Goal: Transaction & Acquisition: Purchase product/service

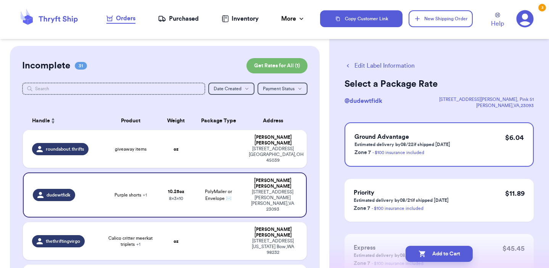
scroll to position [35, 0]
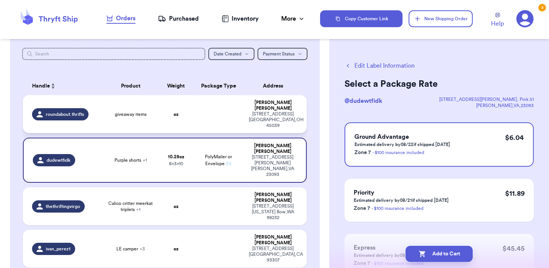
click at [235, 111] on td at bounding box center [218, 114] width 51 height 38
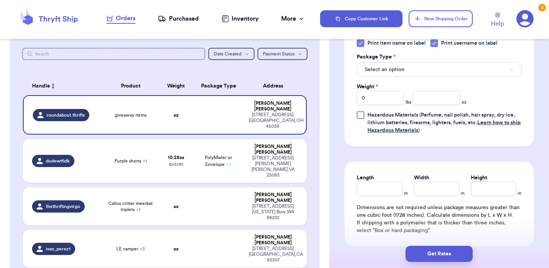
scroll to position [326, 0]
click at [422, 69] on button "Select an option" at bounding box center [439, 69] width 165 height 15
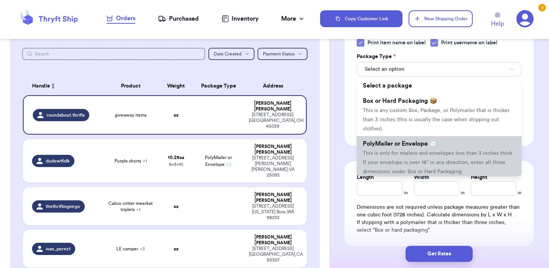
click at [415, 157] on span "This is only for mailers and envelopes less than 3 inches thick. If your envelo…" at bounding box center [438, 162] width 151 height 24
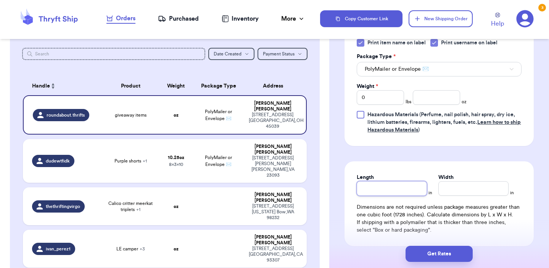
click at [400, 190] on input "Length" at bounding box center [392, 188] width 70 height 15
click at [382, 102] on input "0" at bounding box center [380, 97] width 47 height 15
type input "01"
click at [455, 97] on input "number" at bounding box center [436, 97] width 47 height 15
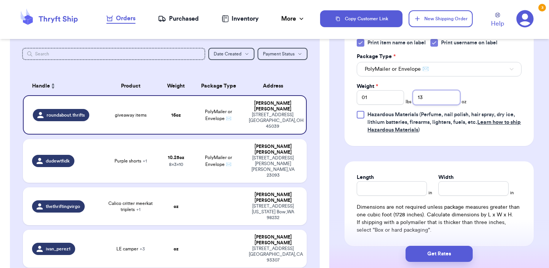
type input "13"
click at [406, 193] on input "Length" at bounding box center [392, 188] width 70 height 15
type input "9"
click at [460, 192] on input "Width *" at bounding box center [474, 188] width 70 height 15
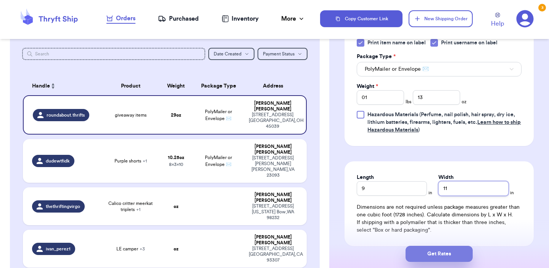
type input "11"
click at [449, 255] on button "Get Rates" at bounding box center [439, 253] width 67 height 16
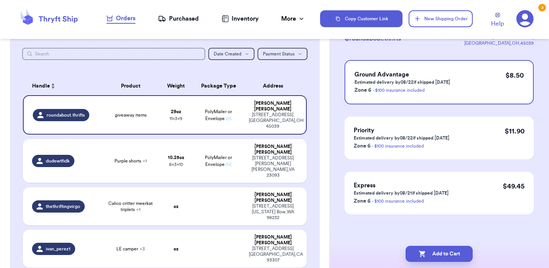
scroll to position [0, 0]
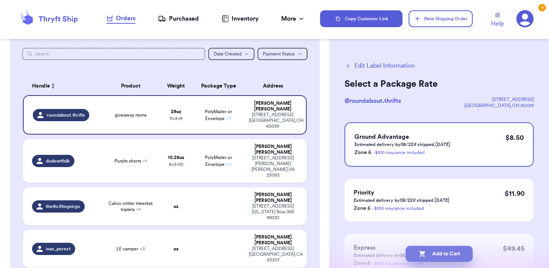
click at [445, 255] on button "Add to Cart" at bounding box center [439, 253] width 67 height 16
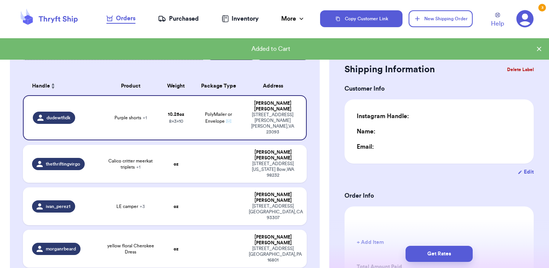
type input "0"
type input "10.25"
type input "10"
type input "8"
type input "0"
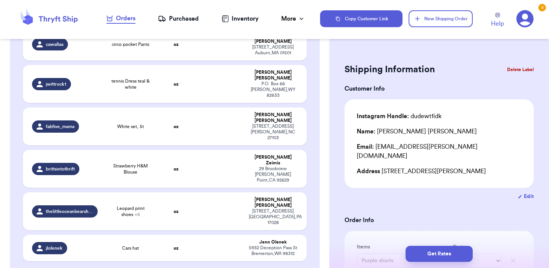
scroll to position [1088, 0]
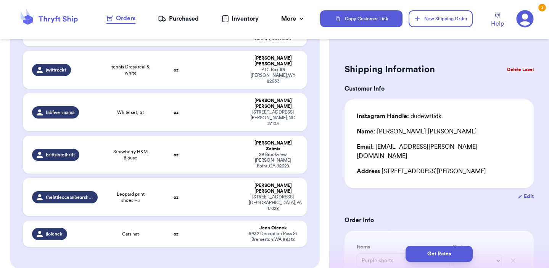
checkbox input "false"
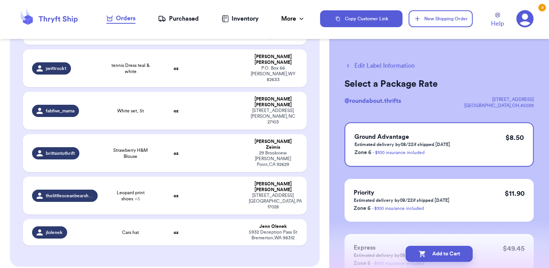
checkbox input "true"
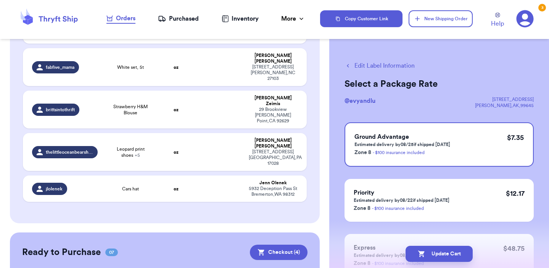
scroll to position [1131, 0]
